Goal: Task Accomplishment & Management: Manage account settings

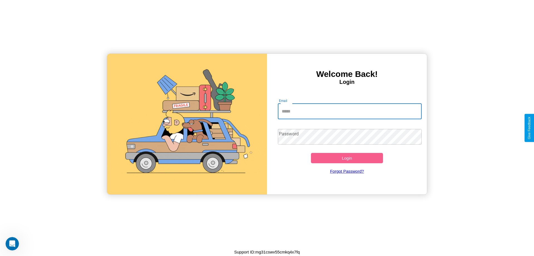
click at [350, 111] on input "Email" at bounding box center [350, 111] width 144 height 16
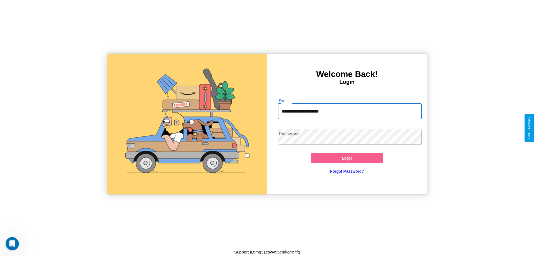
type input "**********"
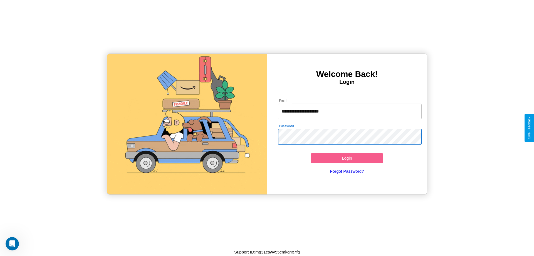
click at [347, 158] on button "Login" at bounding box center [347, 158] width 72 height 10
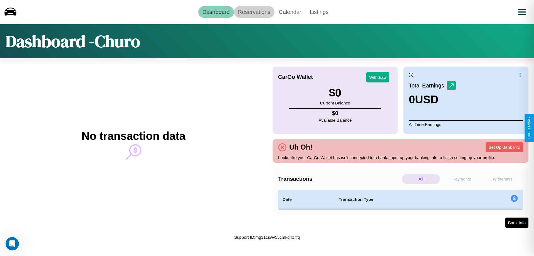
click at [254, 12] on link "Reservations" at bounding box center [254, 12] width 41 height 12
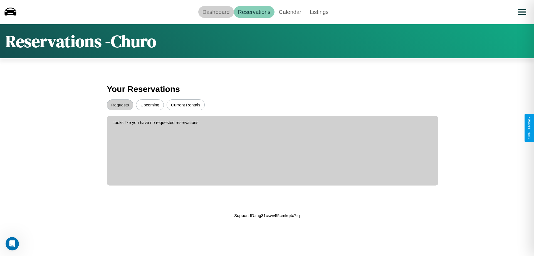
click at [216, 12] on link "Dashboard" at bounding box center [216, 12] width 36 height 12
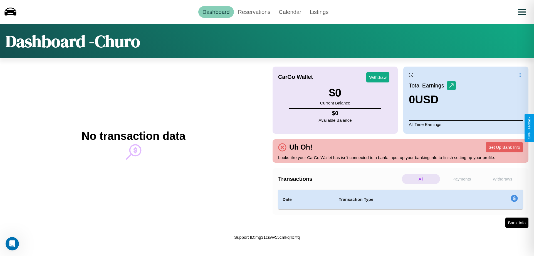
click at [462, 179] on p "Payments" at bounding box center [462, 179] width 38 height 10
click at [502, 179] on p "Withdraws" at bounding box center [502, 179] width 38 height 10
